Goal: Task Accomplishment & Management: Manage account settings

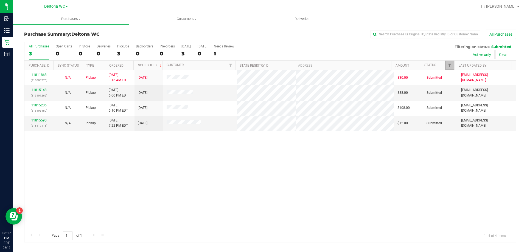
drag, startPoint x: 448, startPoint y: 68, endPoint x: 449, endPoint y: 74, distance: 6.3
click at [448, 68] on link "Filter" at bounding box center [449, 65] width 9 height 9
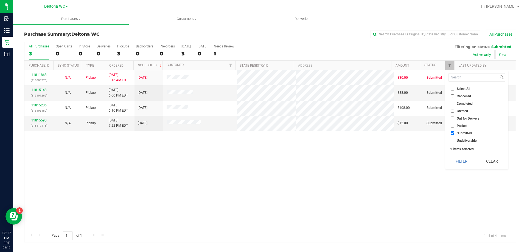
click at [456, 126] on label "Packed" at bounding box center [459, 126] width 17 height 4
click at [454, 126] on input "Packed" at bounding box center [453, 126] width 4 height 4
checkbox input "true"
click at [460, 160] on button "Filter" at bounding box center [462, 161] width 26 height 12
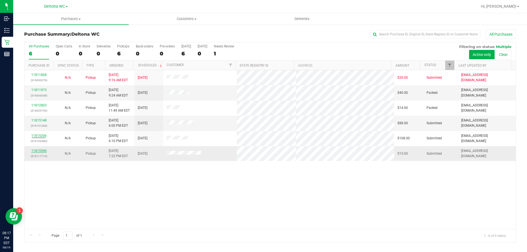
click at [41, 152] on link "11815590" at bounding box center [38, 151] width 15 height 4
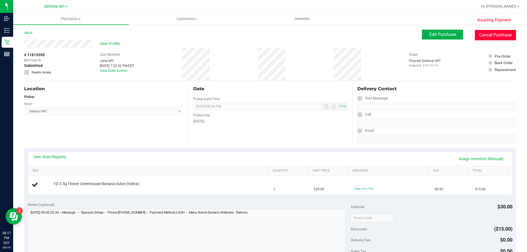
click at [481, 35] on button "Cancel Purchase" at bounding box center [495, 35] width 41 height 10
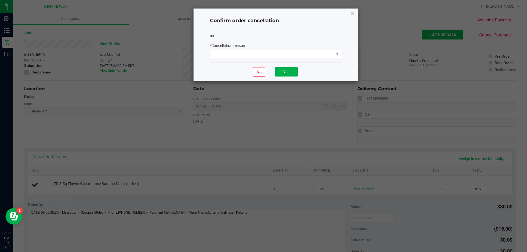
click at [309, 55] on span at bounding box center [272, 54] width 124 height 8
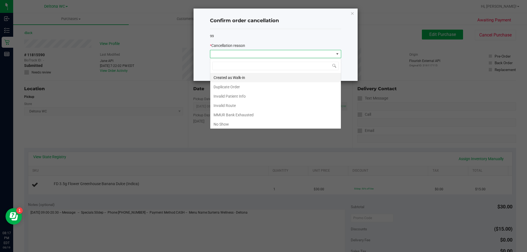
scroll to position [8, 131]
click at [234, 125] on li "No Show" at bounding box center [275, 124] width 131 height 9
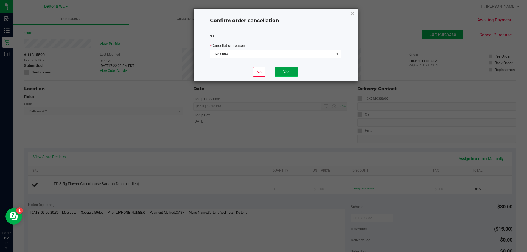
click at [284, 69] on button "Yes" at bounding box center [286, 71] width 23 height 9
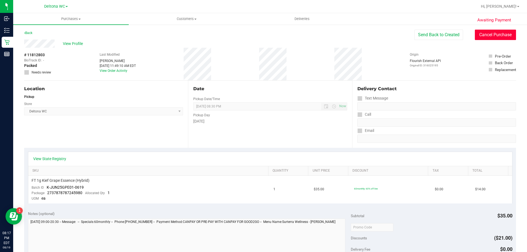
click at [500, 36] on button "Cancel Purchase" at bounding box center [495, 35] width 41 height 10
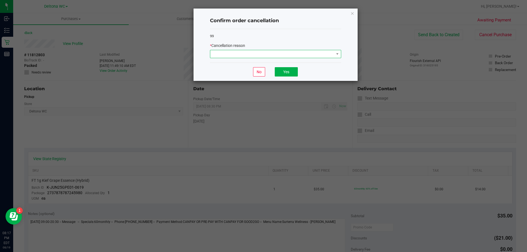
click at [331, 50] on span at bounding box center [272, 54] width 124 height 8
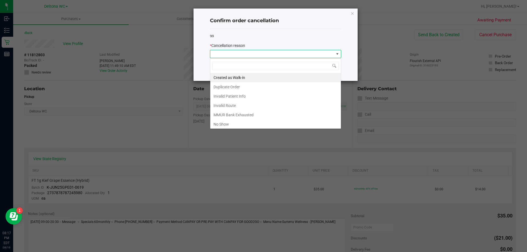
scroll to position [8, 131]
click at [246, 123] on li "No Show" at bounding box center [275, 124] width 131 height 9
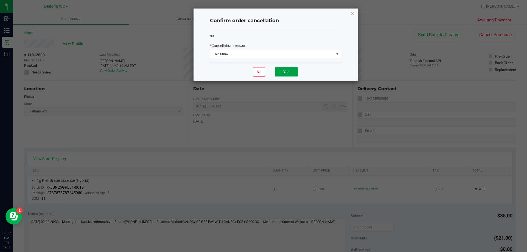
click at [292, 71] on button "Yes" at bounding box center [286, 71] width 23 height 9
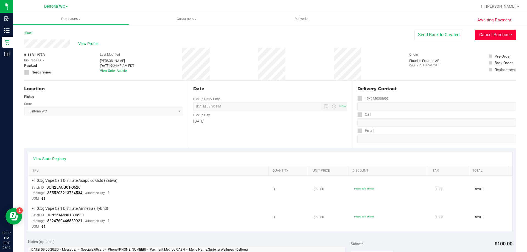
click at [481, 35] on button "Cancel Purchase" at bounding box center [495, 35] width 41 height 10
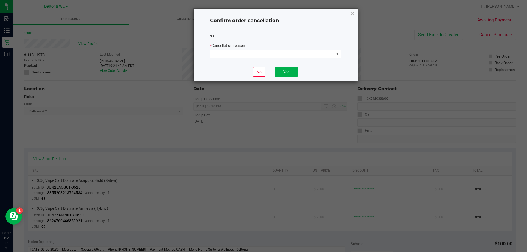
click at [319, 55] on span at bounding box center [272, 54] width 124 height 8
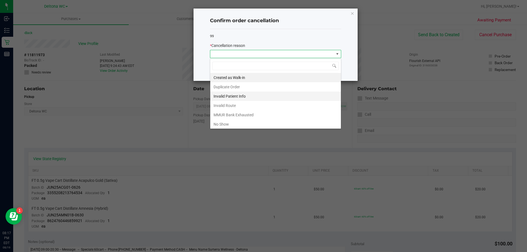
scroll to position [8, 131]
click at [241, 124] on li "No Show" at bounding box center [275, 124] width 131 height 9
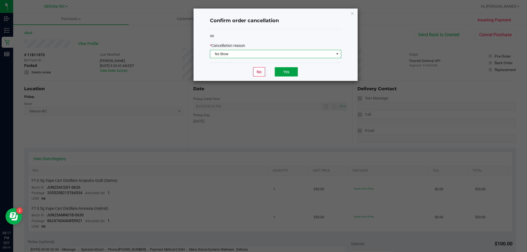
click at [284, 72] on button "Yes" at bounding box center [286, 71] width 23 height 9
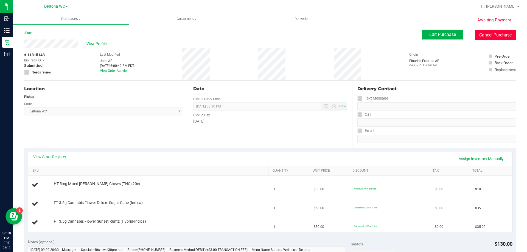
click at [489, 38] on button "Cancel Purchase" at bounding box center [495, 35] width 41 height 10
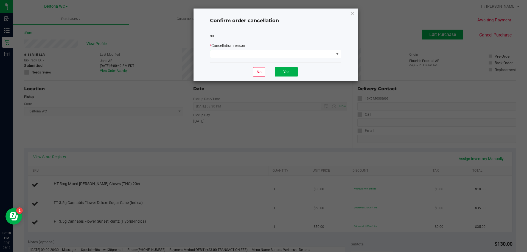
click at [267, 56] on span at bounding box center [272, 54] width 124 height 8
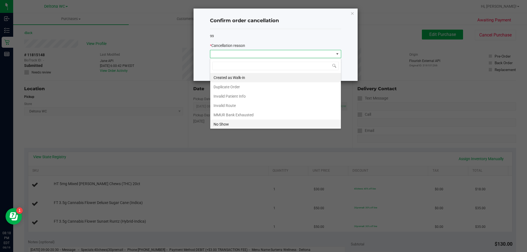
scroll to position [8, 131]
click at [245, 124] on li "No Show" at bounding box center [275, 124] width 131 height 9
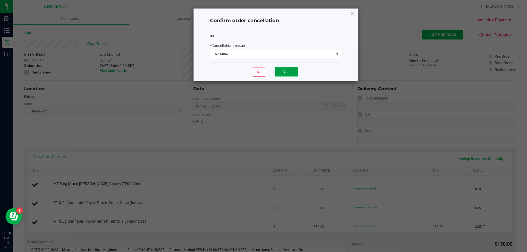
click at [294, 70] on button "Yes" at bounding box center [286, 71] width 23 height 9
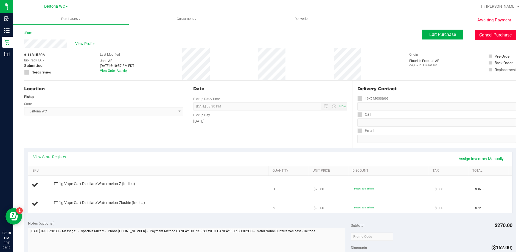
click at [492, 36] on button "Cancel Purchase" at bounding box center [495, 35] width 41 height 10
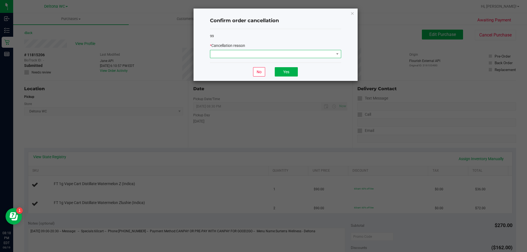
click at [313, 52] on span at bounding box center [272, 54] width 124 height 8
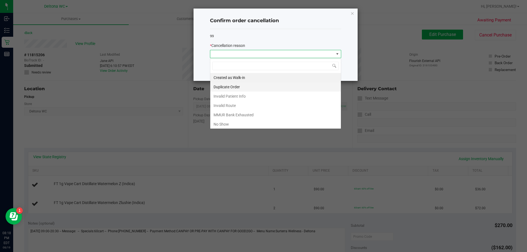
scroll to position [8, 131]
click at [228, 125] on li "No Show" at bounding box center [275, 124] width 131 height 9
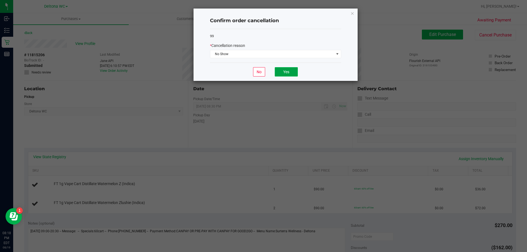
click at [287, 70] on button "Yes" at bounding box center [286, 71] width 23 height 9
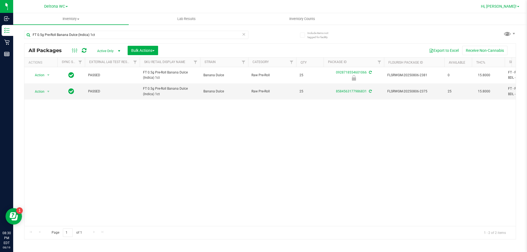
click at [504, 5] on span "Hi, [PERSON_NAME]!" at bounding box center [499, 6] width 36 height 4
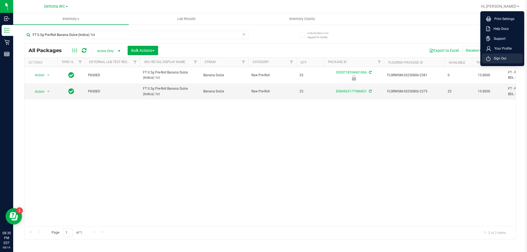
click at [512, 60] on li "Sign Out" at bounding box center [502, 59] width 41 height 10
